Goal: Navigation & Orientation: Understand site structure

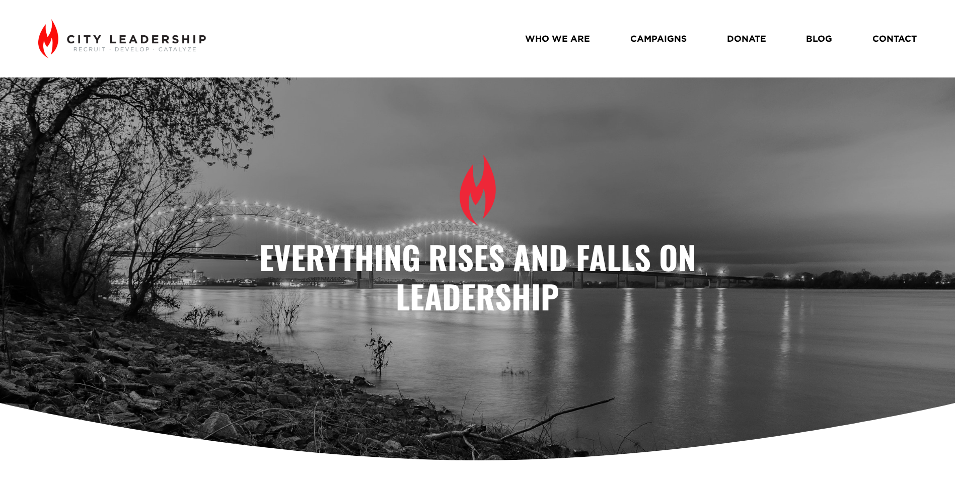
click at [568, 40] on link "WHO WE ARE" at bounding box center [557, 39] width 65 height 18
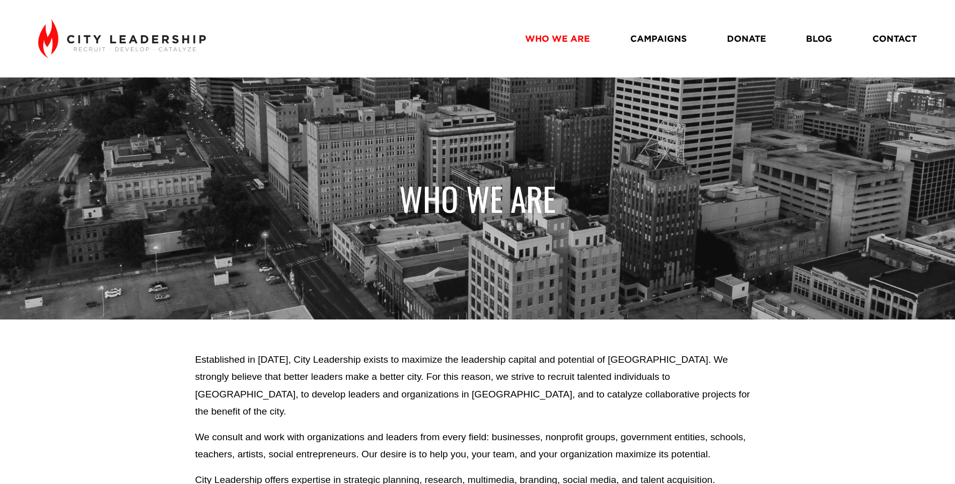
click at [670, 39] on link "CAMPAIGNS" at bounding box center [658, 39] width 56 height 18
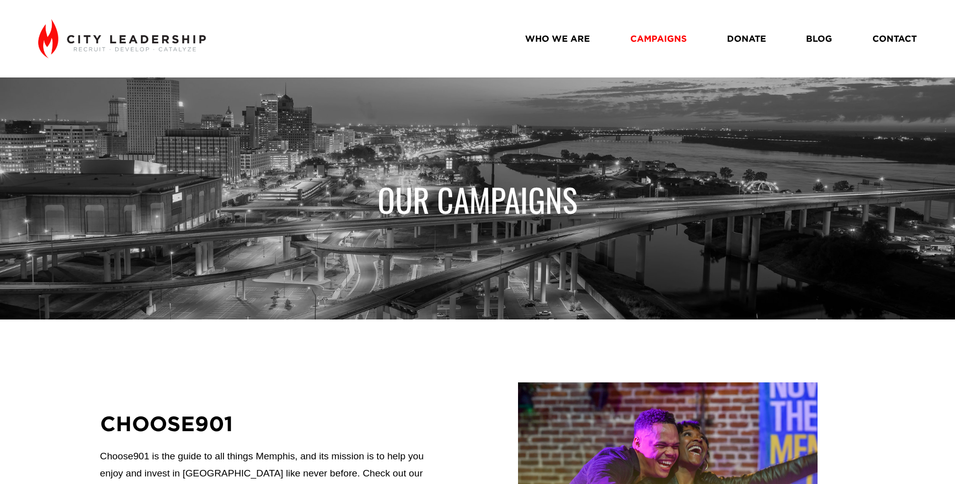
click at [568, 36] on link "WHO WE ARE" at bounding box center [557, 39] width 65 height 18
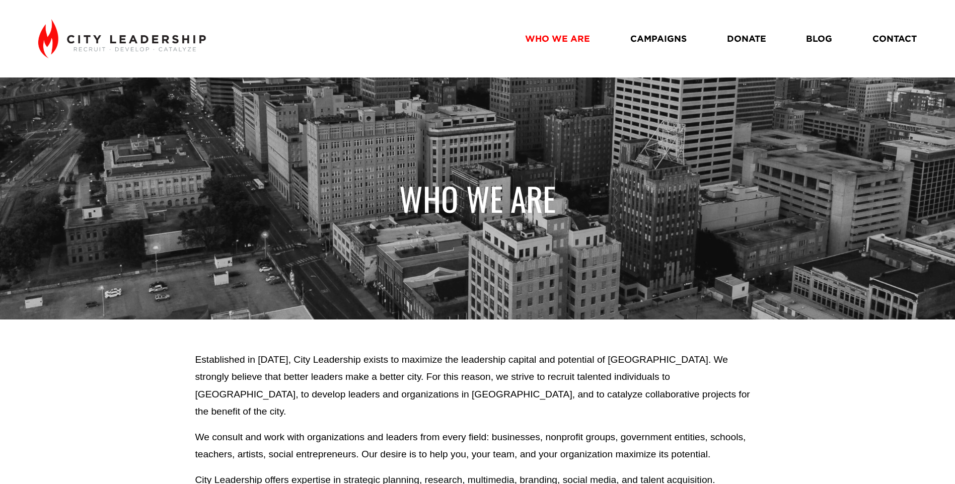
scroll to position [201, 0]
